Goal: Book appointment/travel/reservation

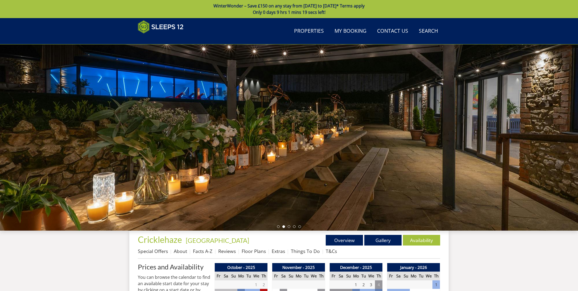
scroll to position [73, 0]
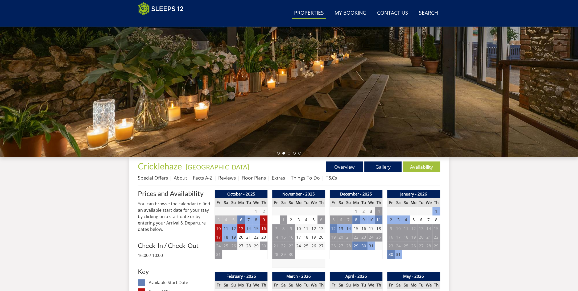
click at [301, 12] on link "Properties" at bounding box center [309, 13] width 34 height 12
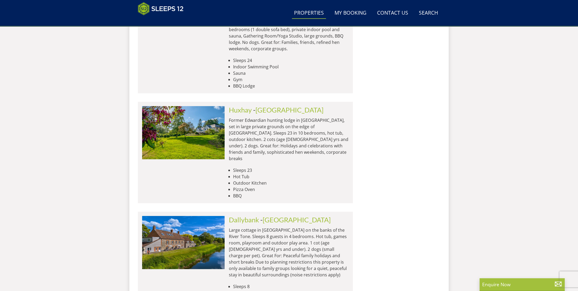
scroll to position [2214, 0]
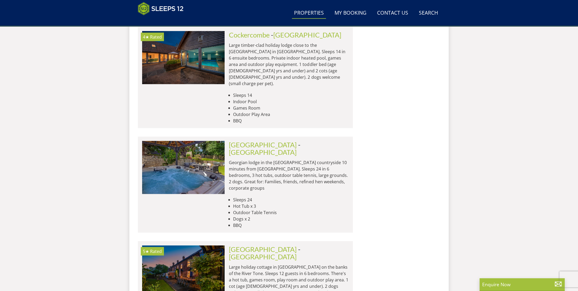
scroll to position [4285, 0]
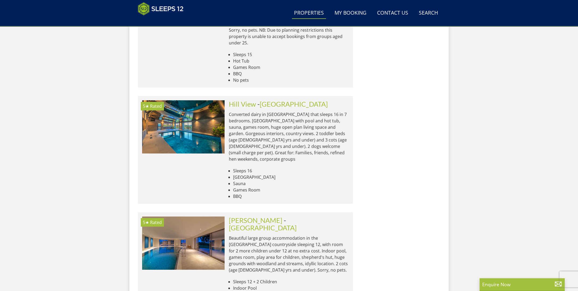
scroll to position [5705, 0]
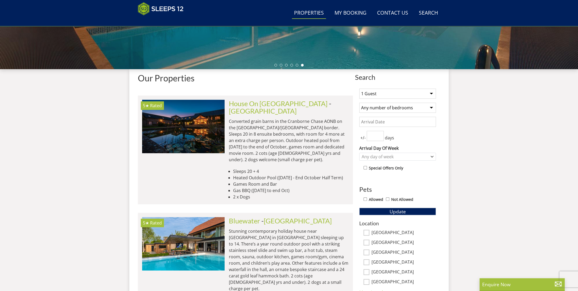
scroll to position [161, 0]
